Goal: Navigation & Orientation: Find specific page/section

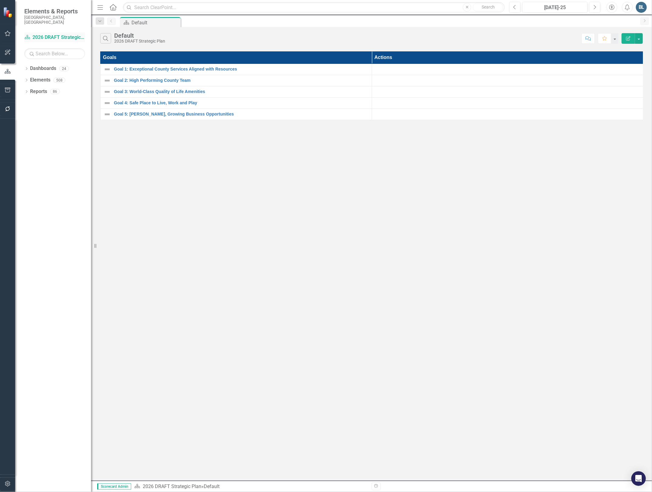
click at [43, 34] on link "Dashboard 2026 DRAFT Strategic Plan" at bounding box center [54, 37] width 61 height 7
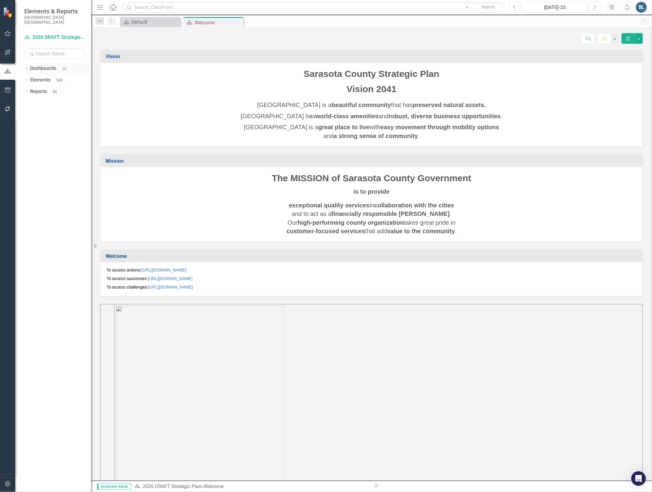
click at [24, 67] on div "Dropdown" at bounding box center [26, 69] width 4 height 5
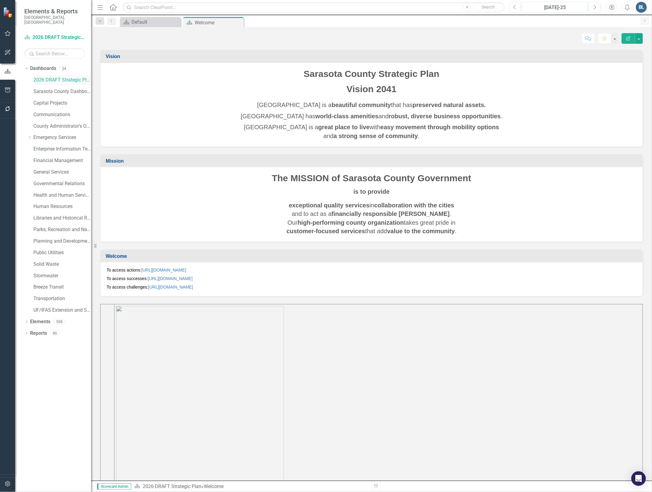
click at [49, 77] on link "2026 DRAFT Strategic Plan" at bounding box center [62, 80] width 58 height 7
click at [29, 136] on icon "Dropdown" at bounding box center [29, 138] width 5 height 4
click at [28, 66] on div "Dropdown" at bounding box center [25, 68] width 5 height 4
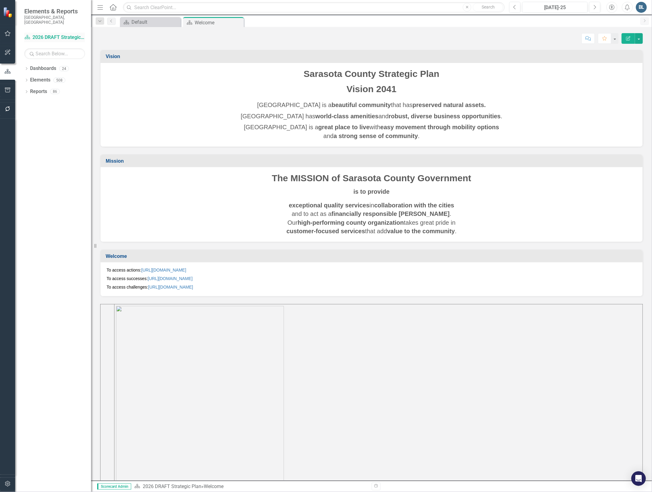
click at [38, 34] on link "Dashboard 2026 DRAFT Strategic Plan" at bounding box center [54, 37] width 61 height 7
click at [25, 67] on icon "Dropdown" at bounding box center [26, 68] width 4 height 3
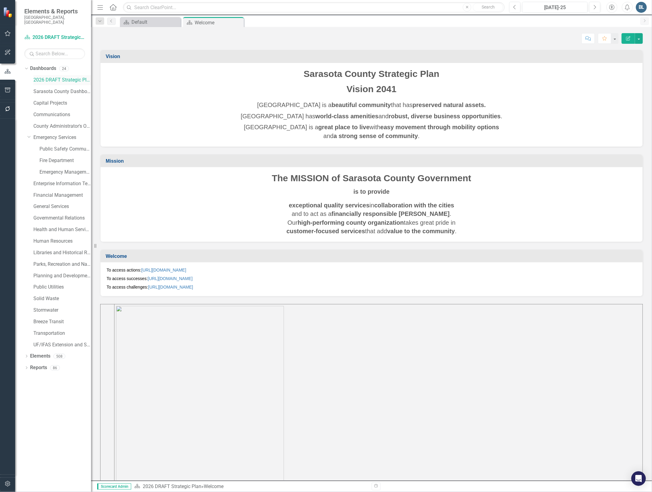
click at [41, 77] on link "2026 DRAFT Strategic Plan" at bounding box center [62, 80] width 58 height 7
click at [44, 157] on link "Fire Department" at bounding box center [66, 160] width 52 height 7
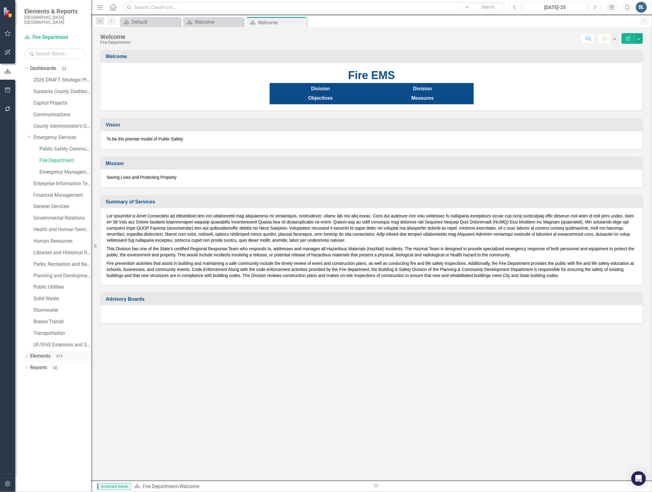
click at [34, 354] on link "Elements" at bounding box center [40, 355] width 20 height 7
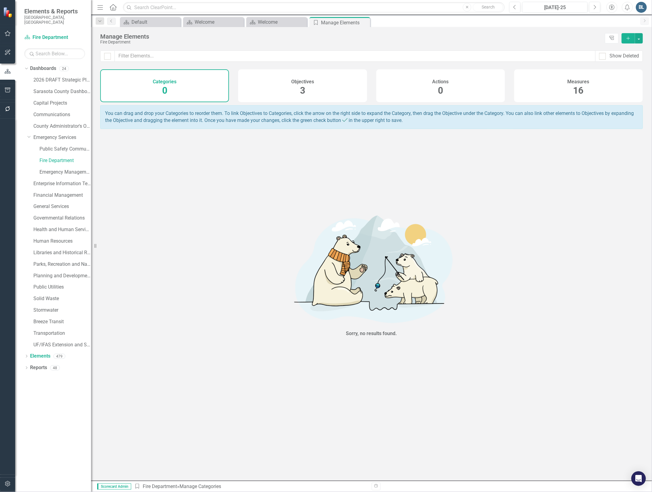
click at [582, 90] on span "16" at bounding box center [579, 90] width 10 height 11
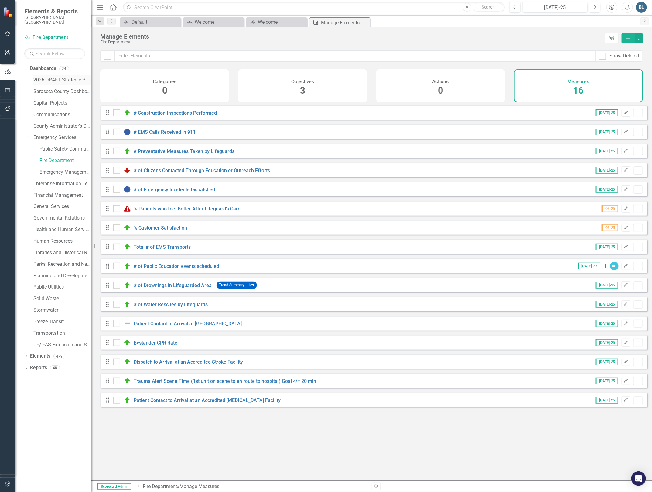
click at [38, 77] on link "2026 DRAFT Strategic Plan" at bounding box center [62, 80] width 58 height 7
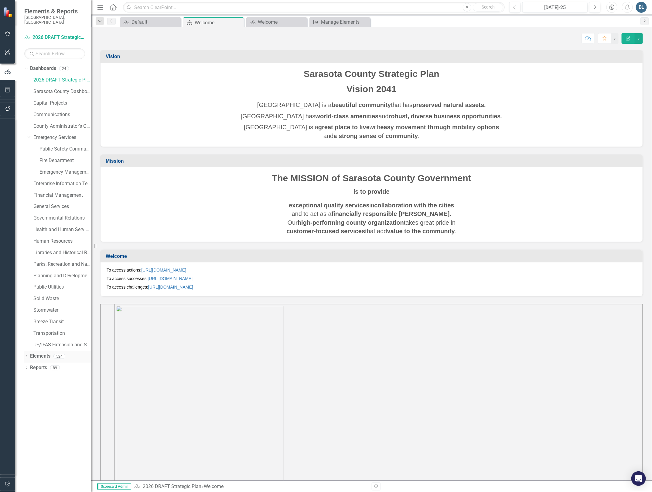
click at [42, 354] on link "Elements" at bounding box center [40, 355] width 20 height 7
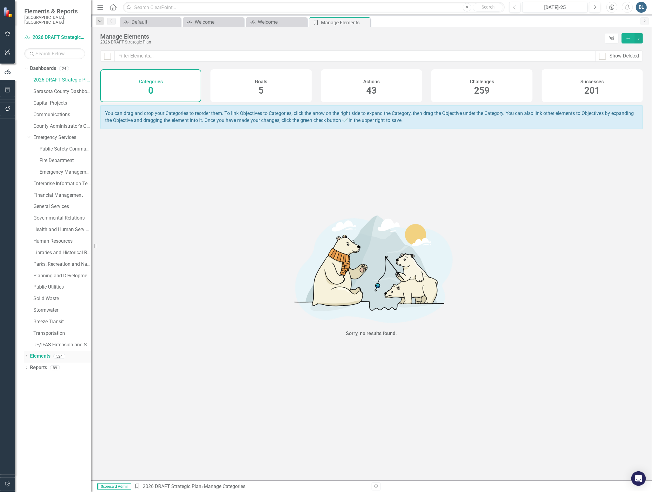
click at [26, 355] on icon "Dropdown" at bounding box center [26, 356] width 4 height 3
click at [52, 157] on link "Fire Department" at bounding box center [66, 160] width 52 height 7
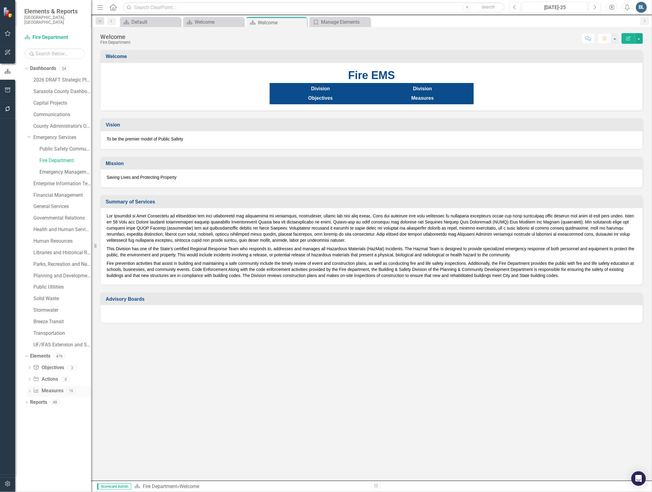
click at [50, 387] on link "Measure Measures" at bounding box center [48, 390] width 30 height 7
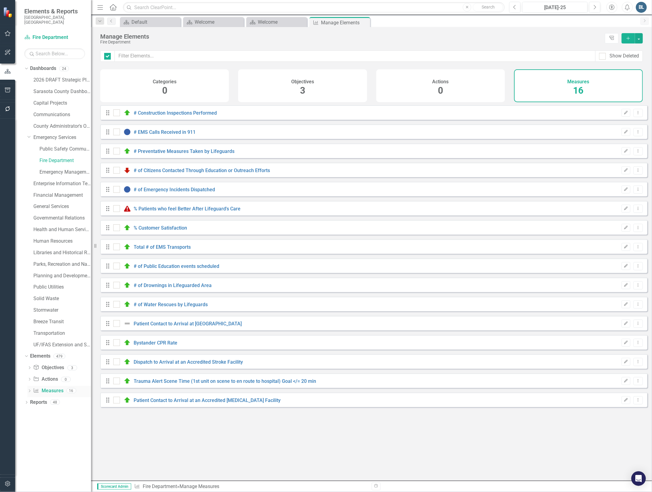
checkbox input "false"
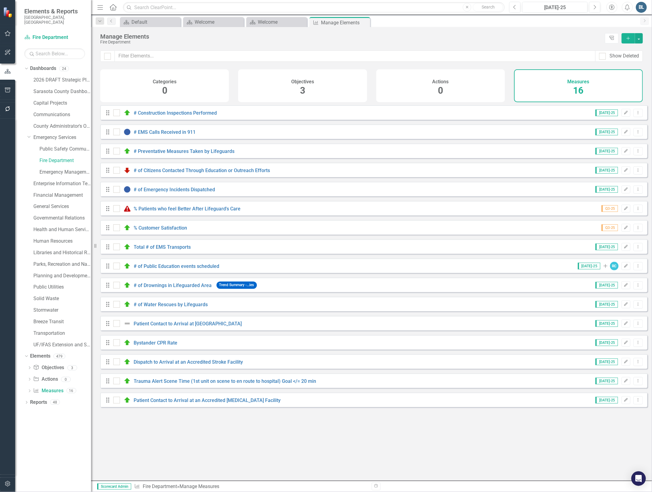
click at [433, 87] on div "Actions 0" at bounding box center [440, 85] width 129 height 33
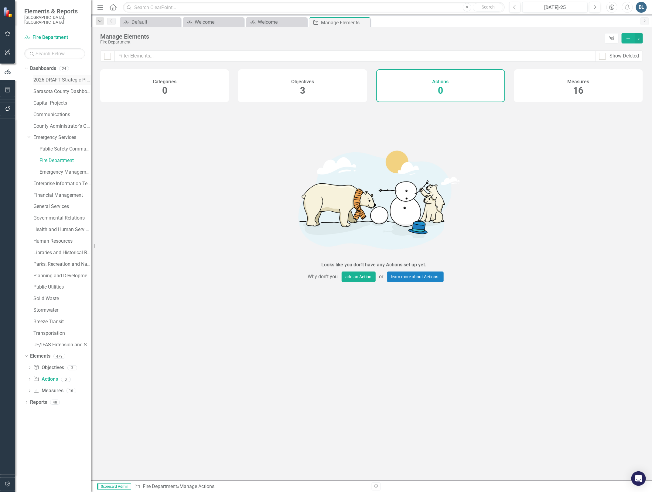
click at [48, 77] on link "2026 DRAFT Strategic Plan" at bounding box center [62, 80] width 58 height 7
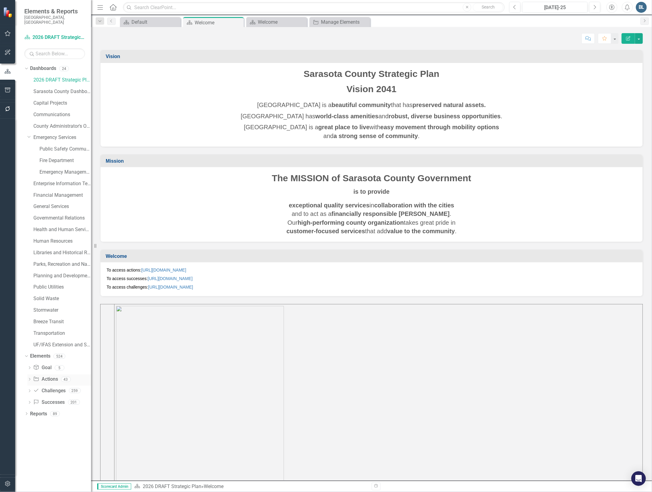
click at [51, 376] on link "Action Actions" at bounding box center [45, 379] width 25 height 7
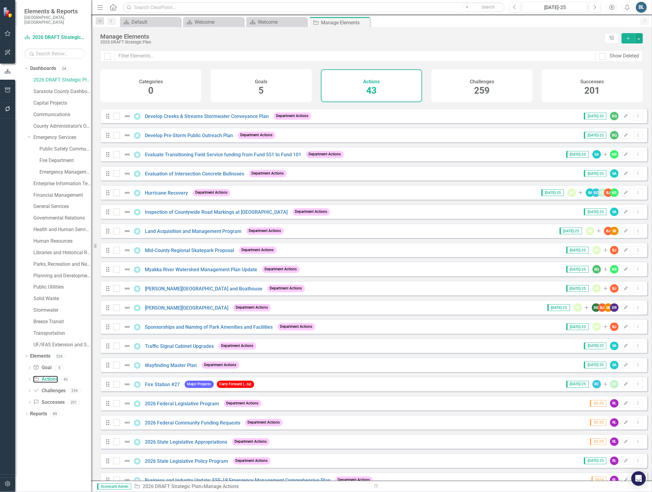
scroll to position [452, 0]
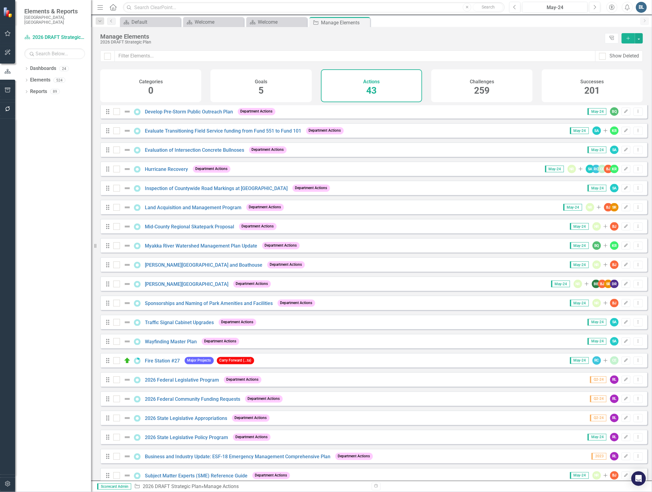
scroll to position [452, 0]
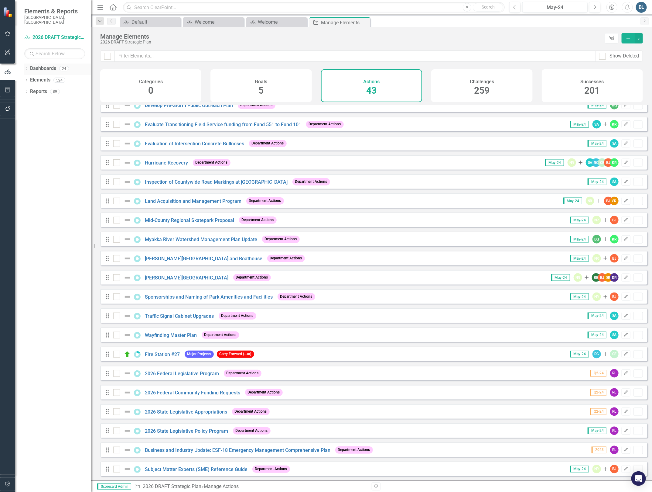
click at [26, 67] on icon at bounding box center [27, 68] width 2 height 3
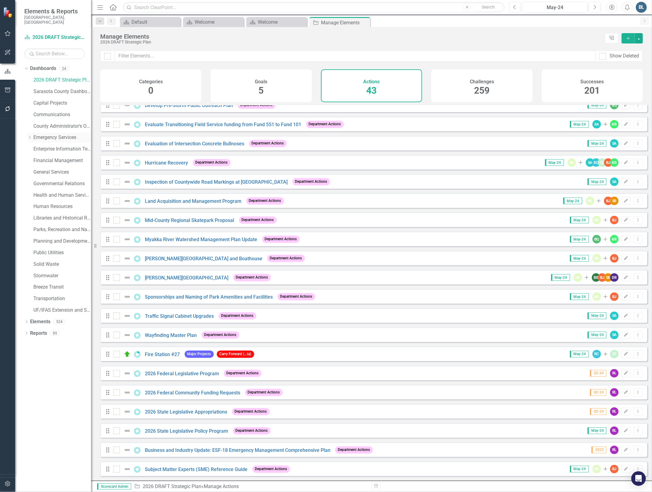
click at [30, 136] on icon "Dropdown" at bounding box center [29, 138] width 5 height 4
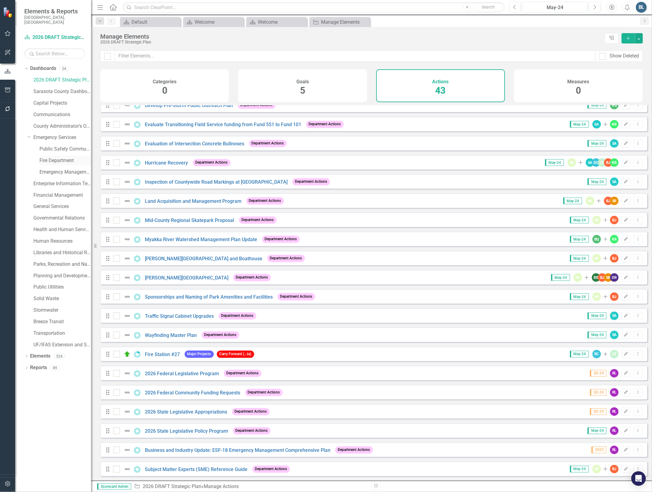
click at [50, 157] on link "Fire Department" at bounding box center [66, 160] width 52 height 7
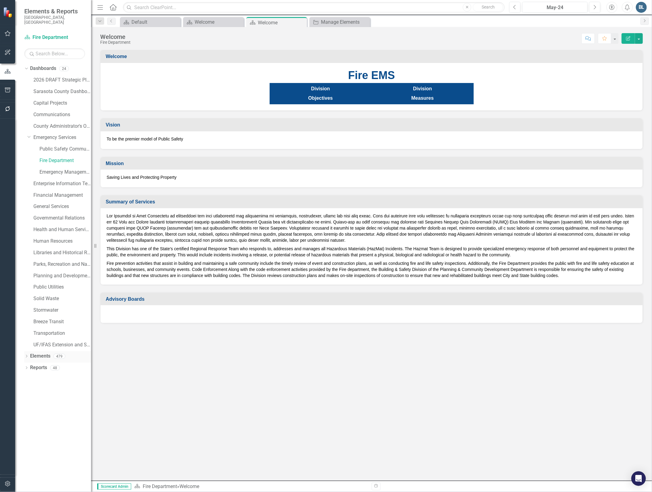
click at [41, 353] on link "Elements" at bounding box center [40, 355] width 20 height 7
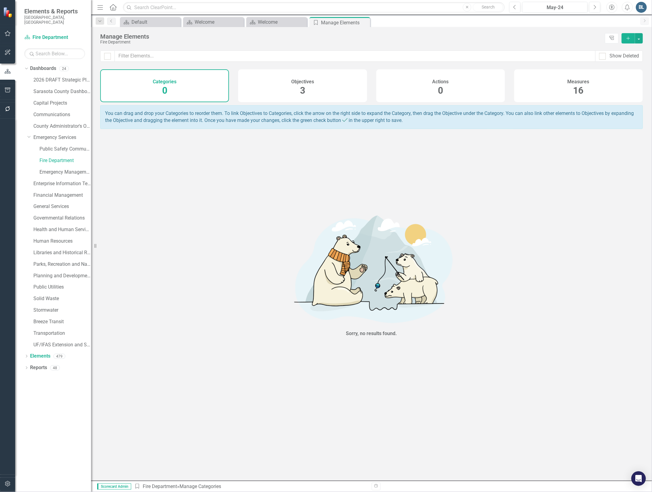
click at [570, 91] on div "Measures 16" at bounding box center [578, 85] width 129 height 33
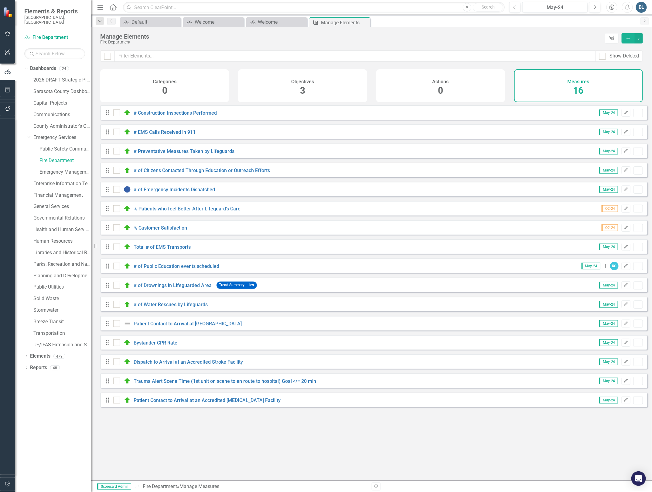
click at [444, 88] on div "Actions 0" at bounding box center [440, 85] width 129 height 33
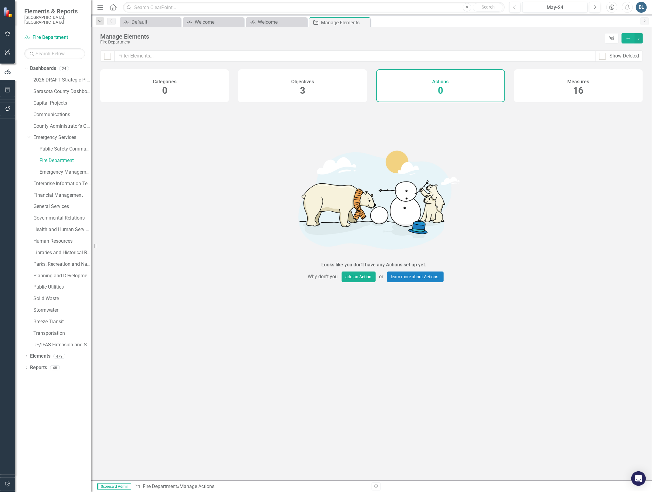
click at [584, 85] on span "16" at bounding box center [579, 90] width 10 height 11
click at [51, 77] on link "2026 DRAFT Strategic Plan" at bounding box center [62, 80] width 58 height 7
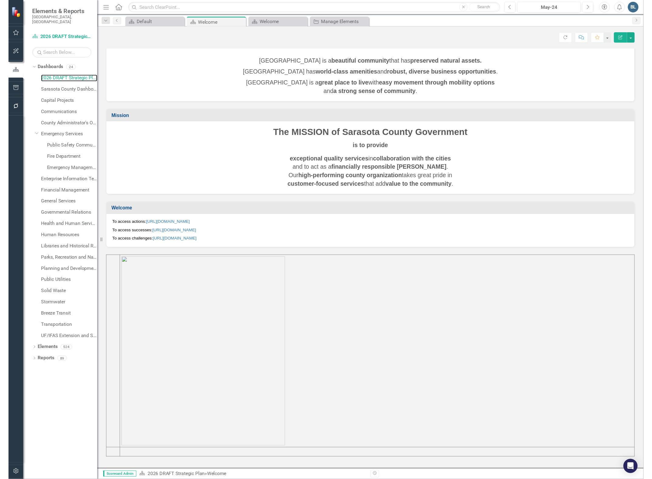
scroll to position [43, 0]
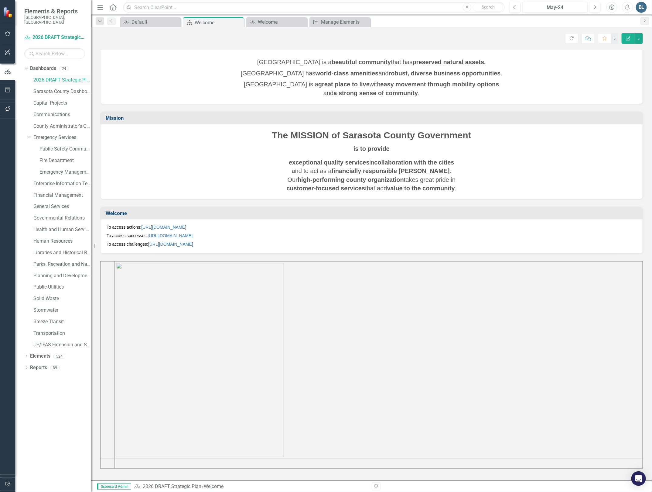
click at [49, 77] on link "2026 DRAFT Strategic Plan" at bounding box center [62, 80] width 58 height 7
click at [28, 355] on icon "Dropdown" at bounding box center [26, 356] width 4 height 3
click at [47, 387] on link "Challenge Challenges" at bounding box center [49, 390] width 33 height 7
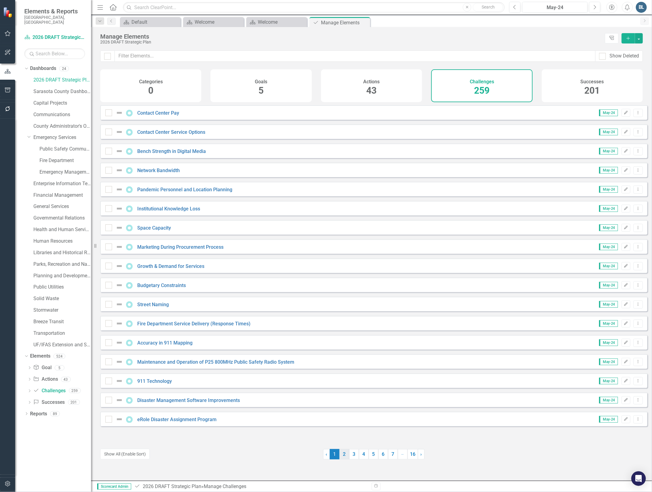
click at [340, 456] on link "2" at bounding box center [345, 454] width 10 height 10
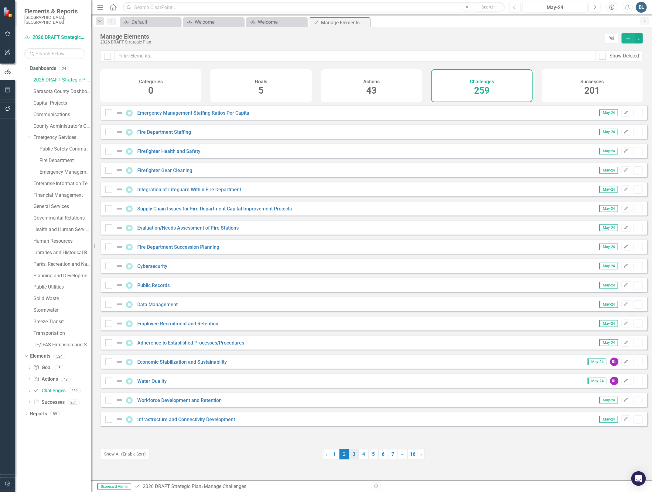
click at [352, 456] on link "3" at bounding box center [354, 454] width 10 height 10
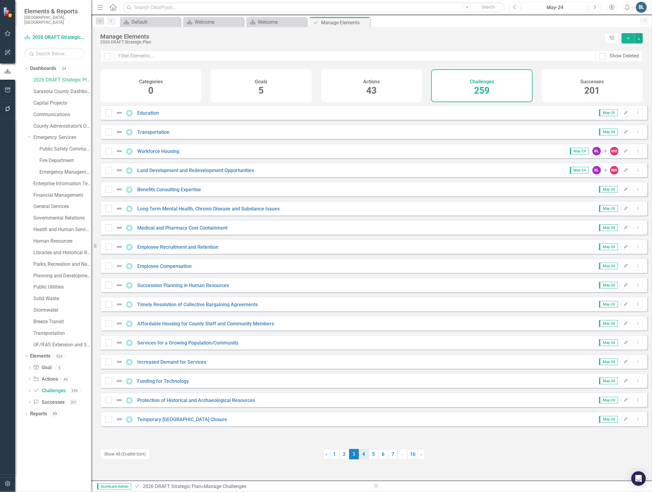
click at [362, 456] on link "4" at bounding box center [364, 454] width 10 height 10
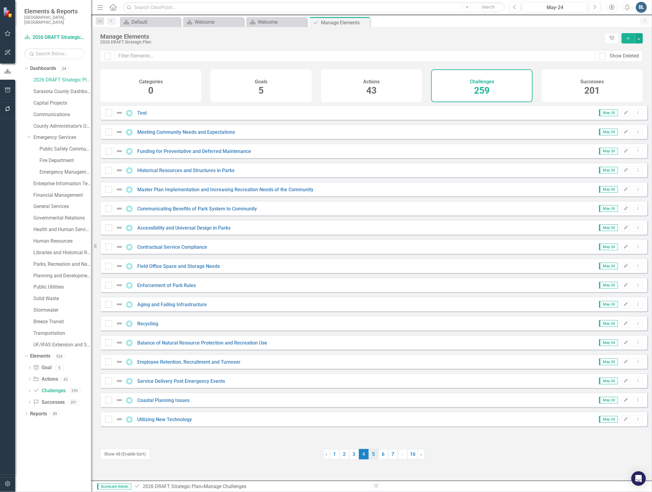
click at [370, 456] on link "5" at bounding box center [374, 454] width 10 height 10
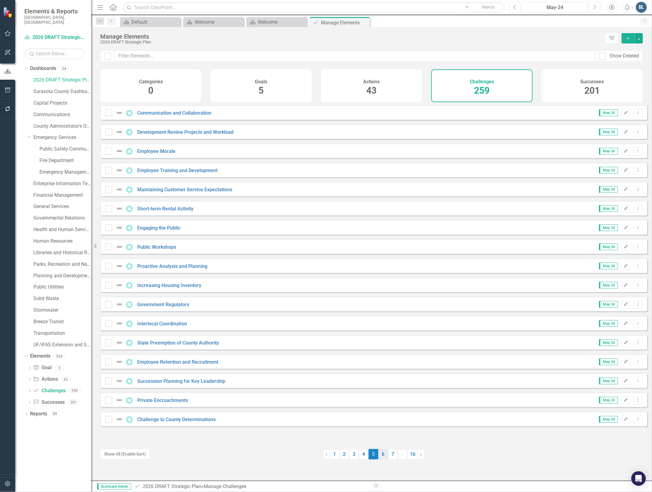
click at [381, 456] on link "6" at bounding box center [384, 454] width 10 height 10
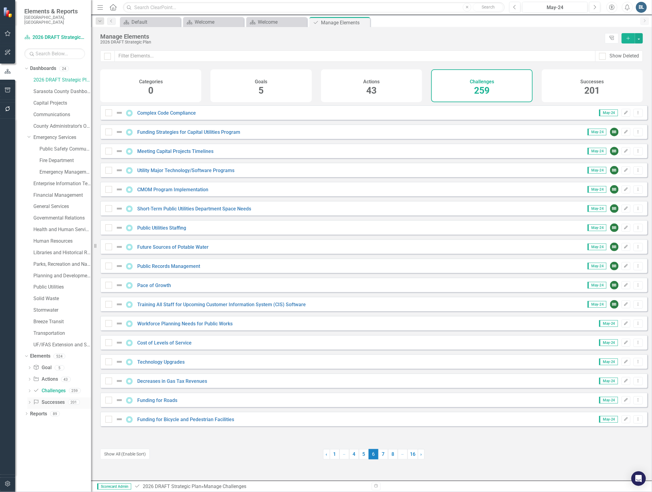
click at [60, 399] on link "Success Successes" at bounding box center [49, 402] width 32 height 7
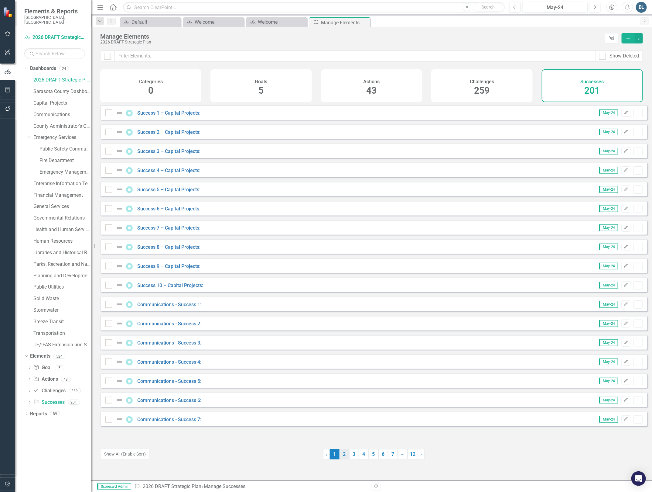
click at [342, 456] on link "2" at bounding box center [345, 454] width 10 height 10
click at [349, 454] on link "3" at bounding box center [354, 454] width 10 height 10
